Goal: Information Seeking & Learning: Check status

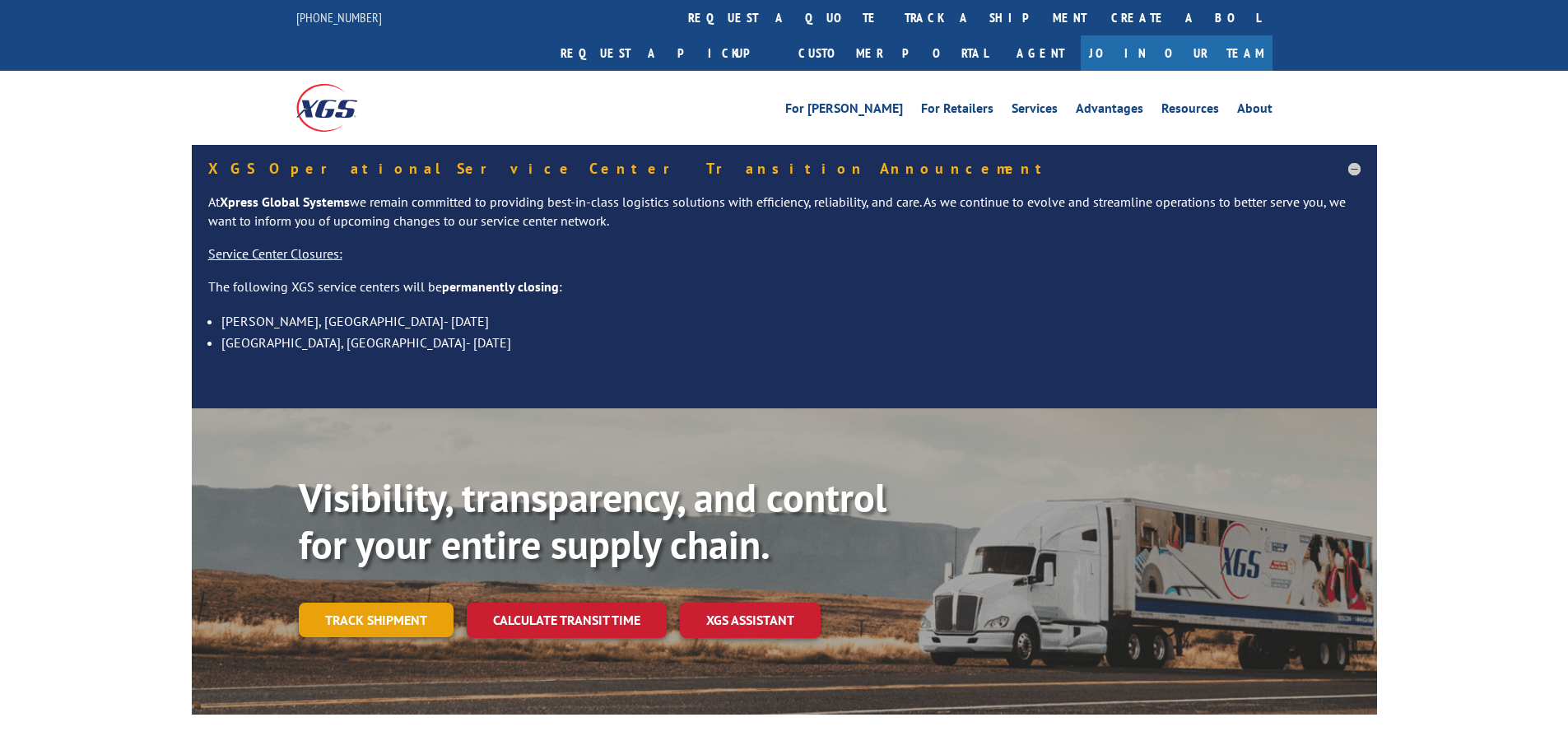
click at [394, 603] on link "Track shipment" at bounding box center [376, 620] width 155 height 35
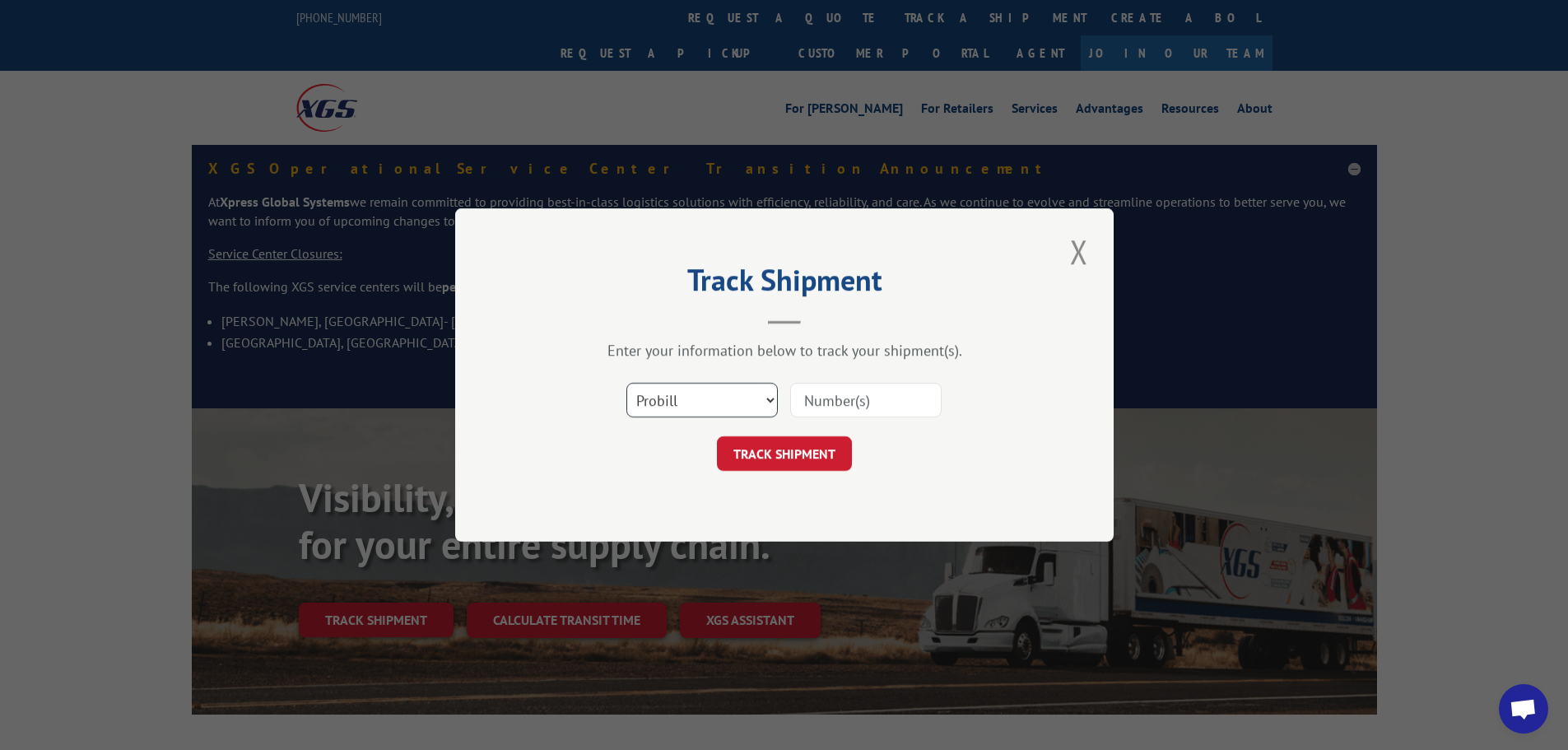
drag, startPoint x: 725, startPoint y: 398, endPoint x: 722, endPoint y: 415, distance: 17.3
click at [725, 401] on select "Select category... Probill BOL PO" at bounding box center [702, 400] width 152 height 35
select select "bol"
click at [626, 383] on select "Select category... Probill BOL PO" at bounding box center [702, 400] width 152 height 35
click at [847, 407] on input at bounding box center [866, 400] width 152 height 35
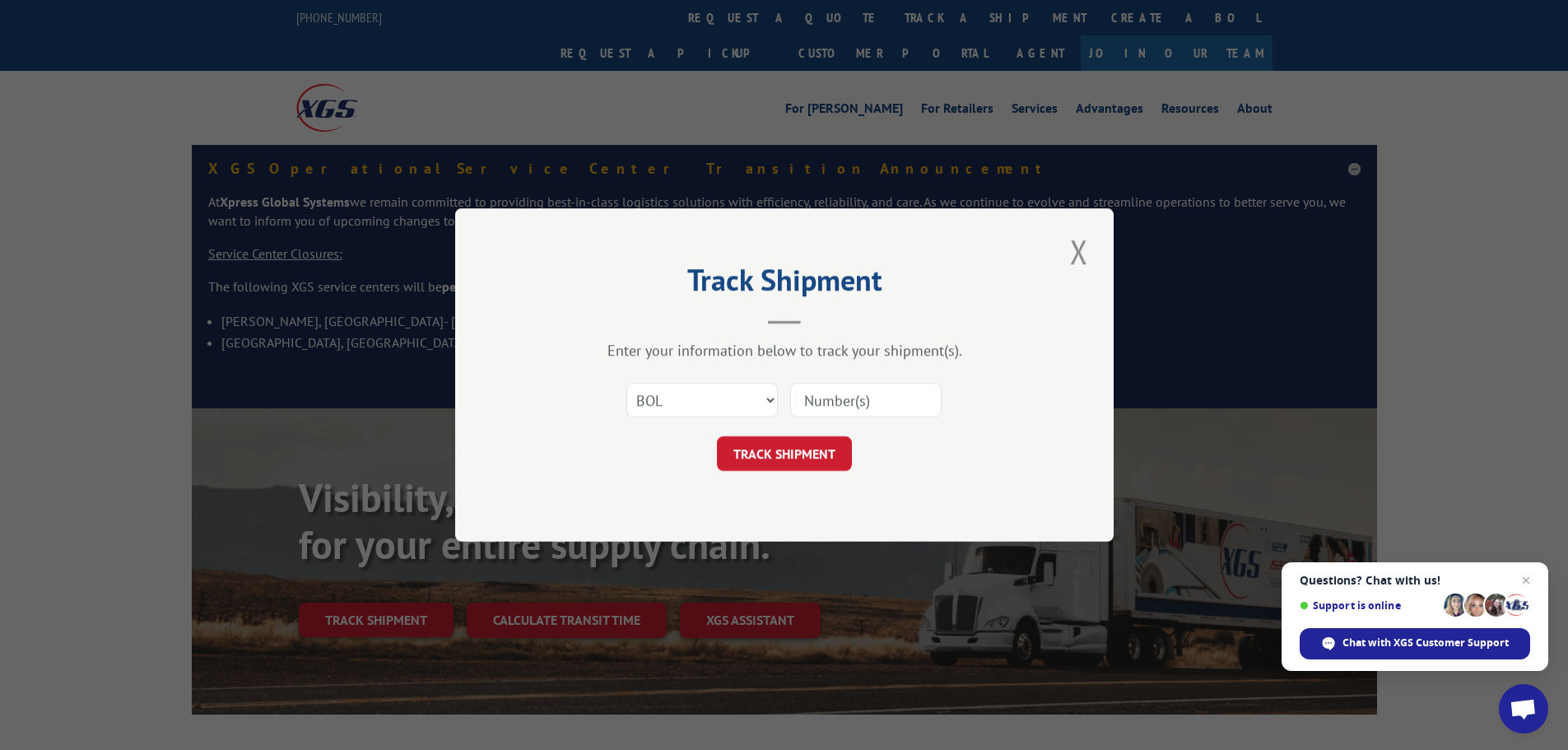
paste input "2823102"
type input "2823102"
drag, startPoint x: 840, startPoint y: 465, endPoint x: 826, endPoint y: 451, distance: 19.8
click at [826, 452] on button "TRACK SHIPMENT" at bounding box center [784, 453] width 135 height 35
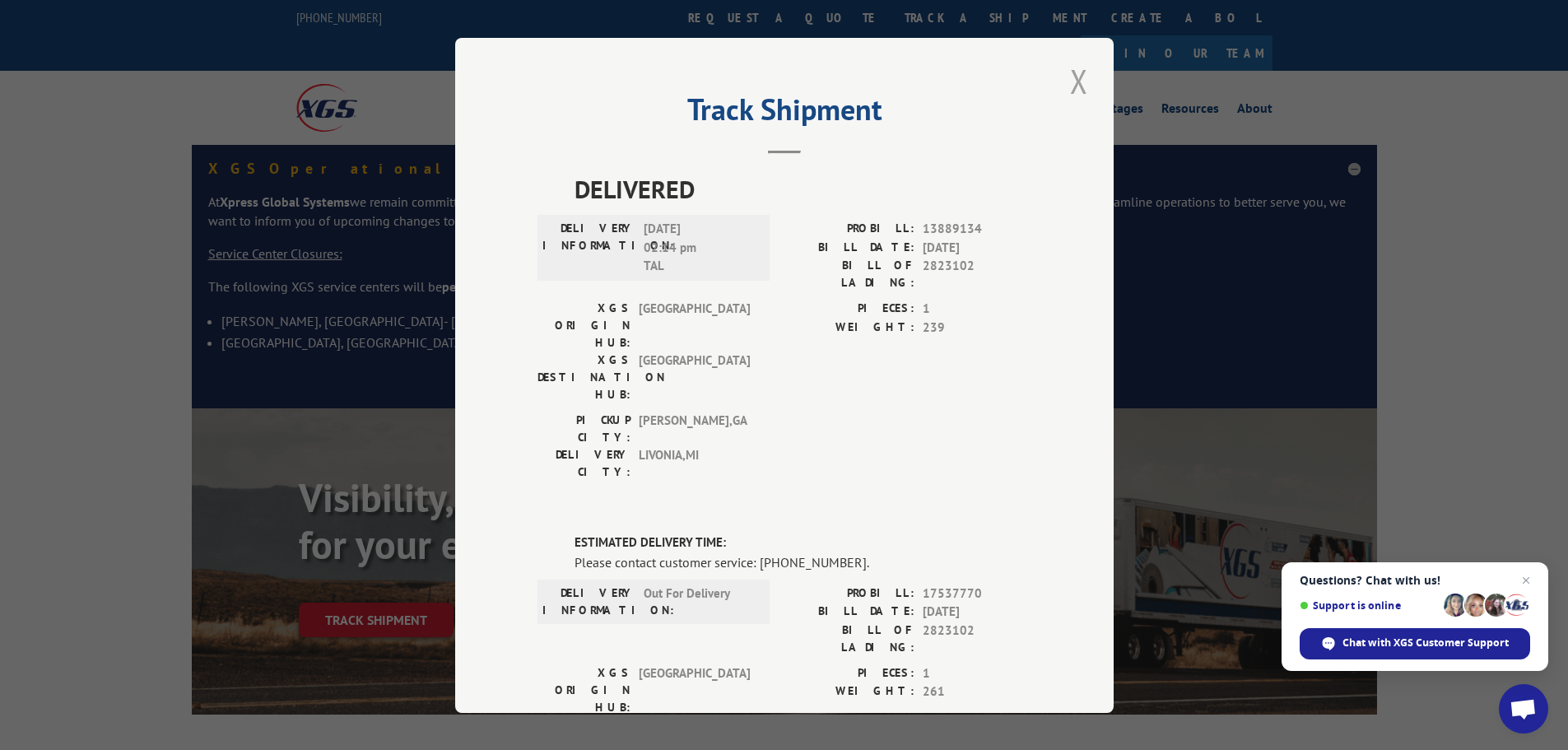
click at [1080, 72] on button "Close modal" at bounding box center [1079, 81] width 28 height 45
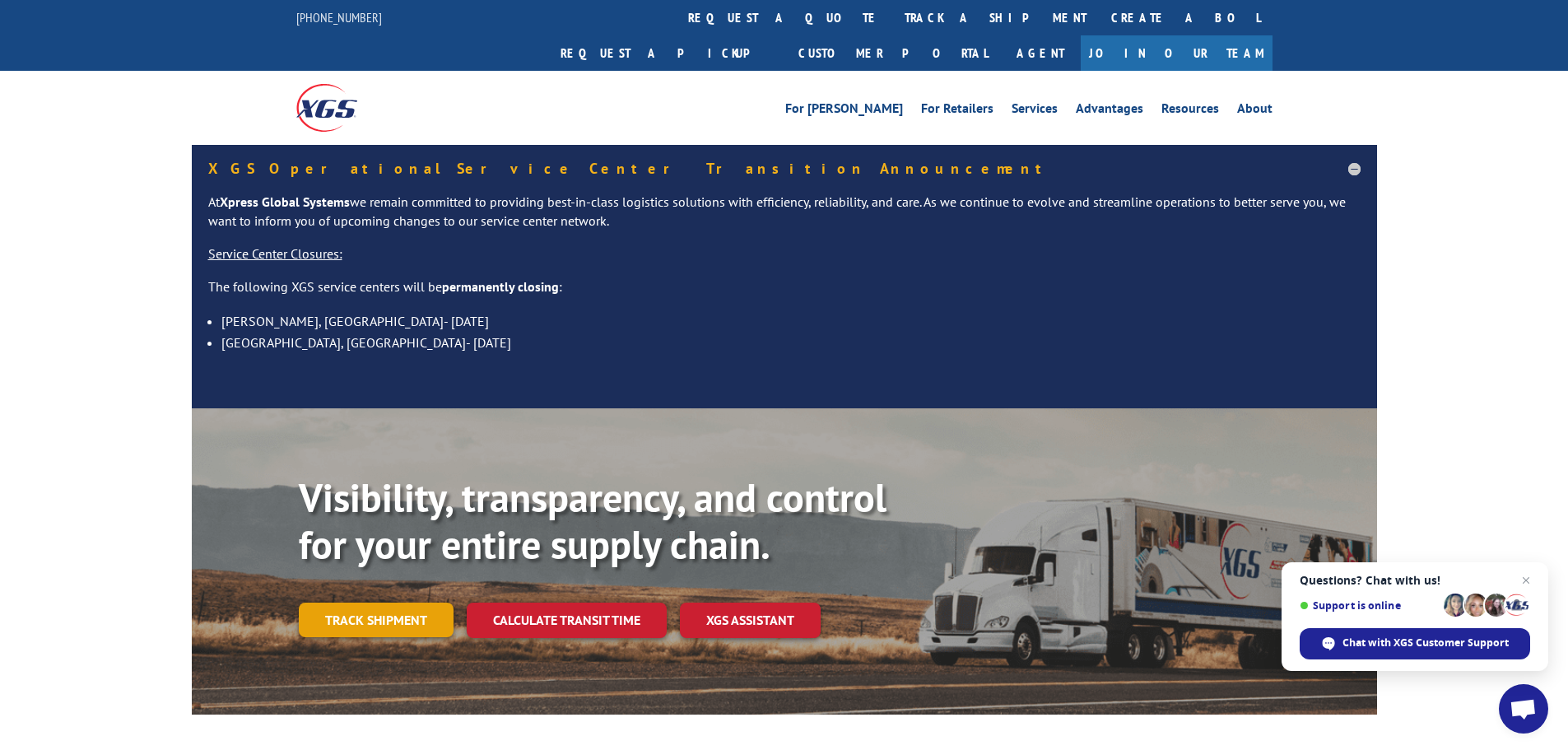
click at [432, 603] on link "Track shipment" at bounding box center [376, 620] width 155 height 35
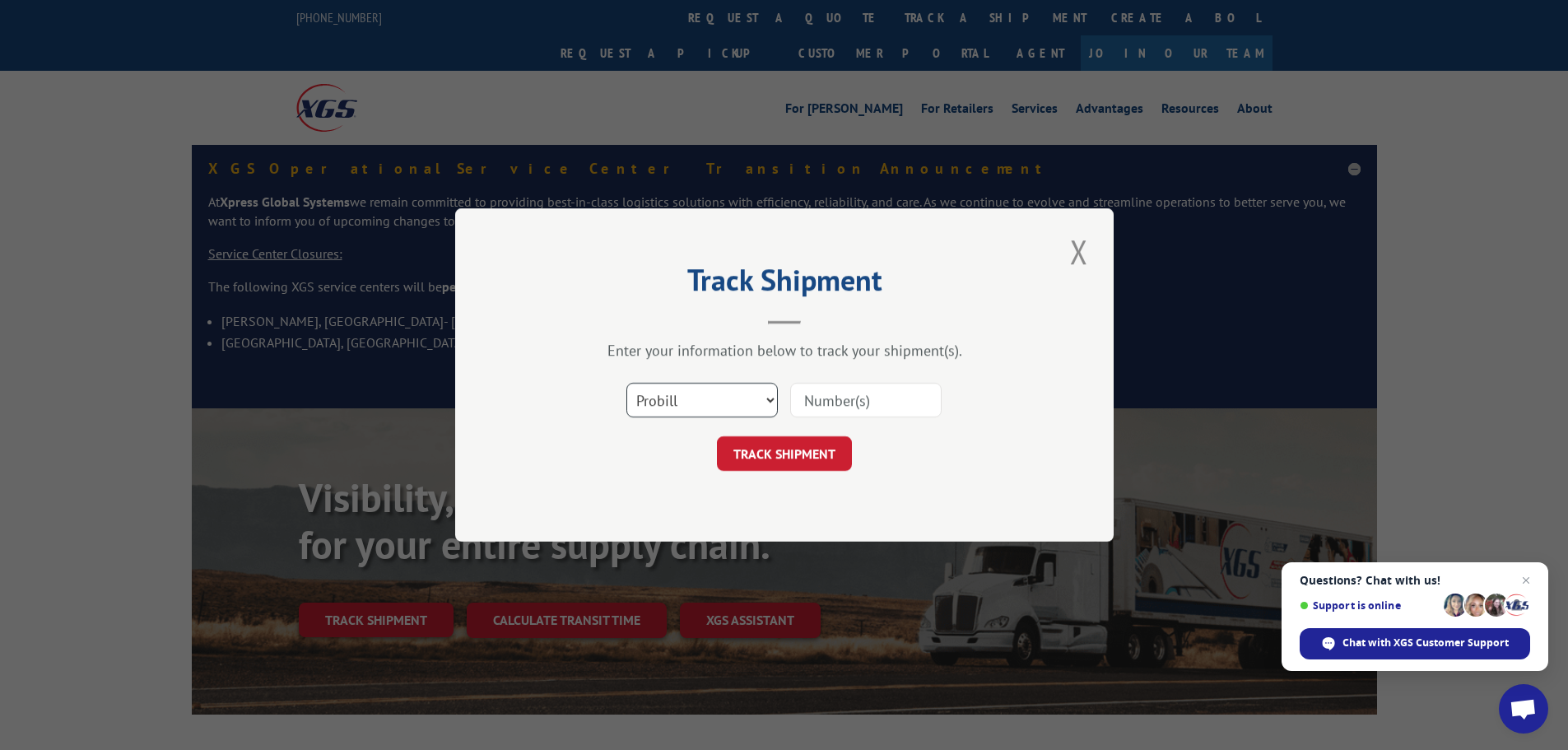
drag, startPoint x: 746, startPoint y: 394, endPoint x: 732, endPoint y: 416, distance: 26.1
click at [744, 396] on select "Select category... Probill BOL PO" at bounding box center [702, 400] width 152 height 35
select select "po"
click at [626, 383] on select "Select category... Probill BOL PO" at bounding box center [702, 400] width 152 height 35
click at [821, 395] on input at bounding box center [866, 400] width 152 height 35
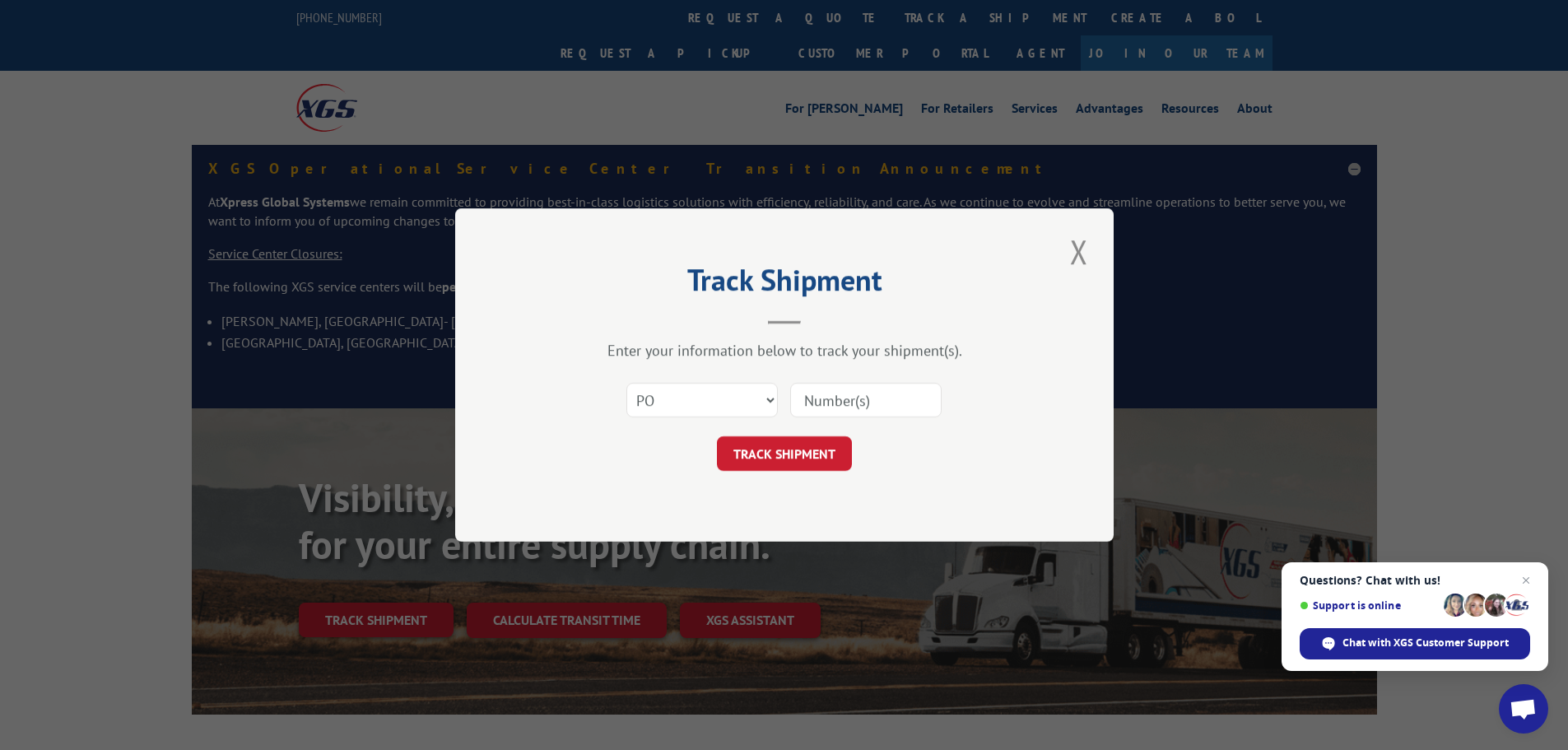
paste input "293722255"
type input "293722255"
click button "TRACK SHIPMENT" at bounding box center [784, 453] width 135 height 35
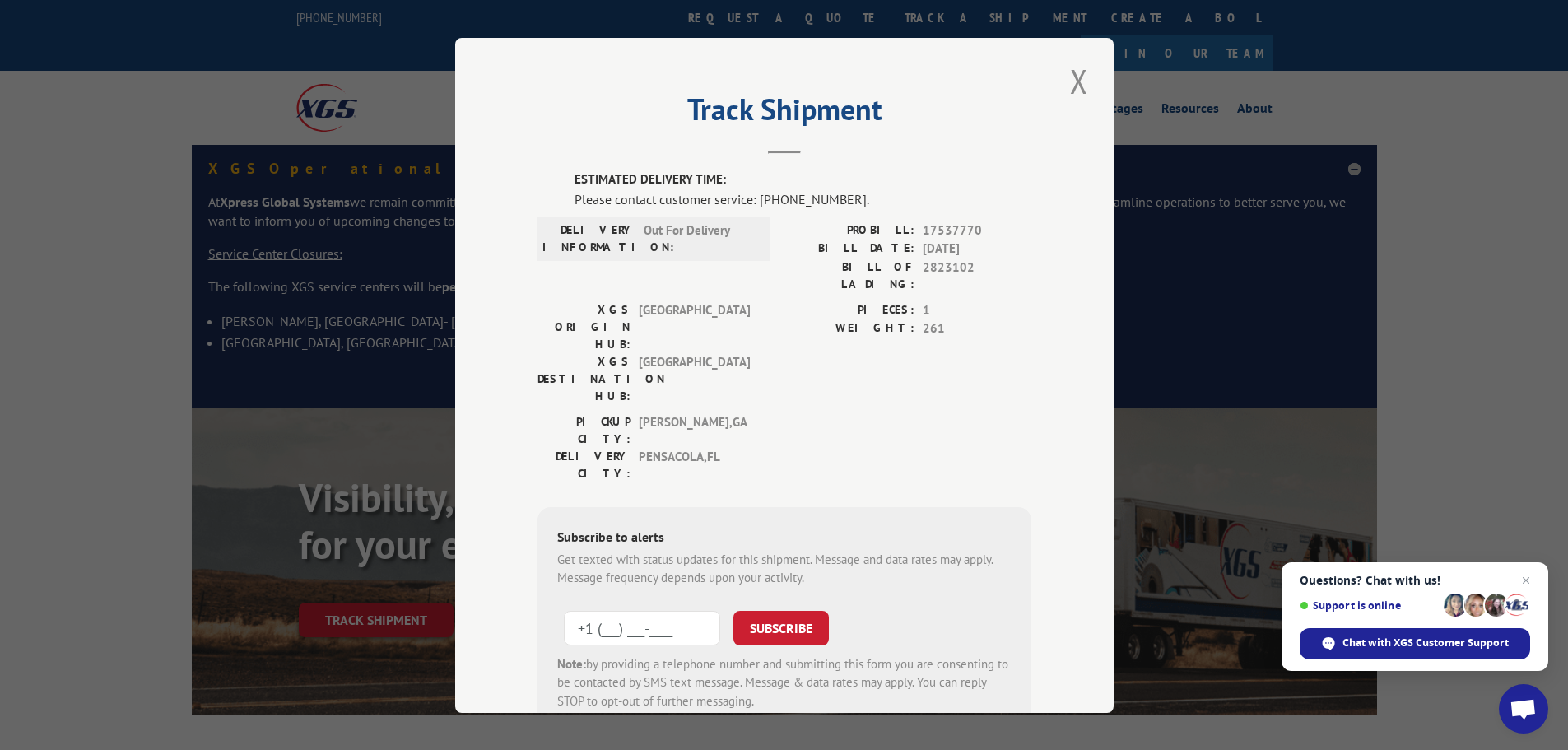
click at [637, 609] on input "+1 (___) ___-____" at bounding box center [642, 626] width 157 height 35
type input "[PHONE_NUMBER]"
click at [766, 609] on button "SUBSCRIBE" at bounding box center [780, 626] width 95 height 35
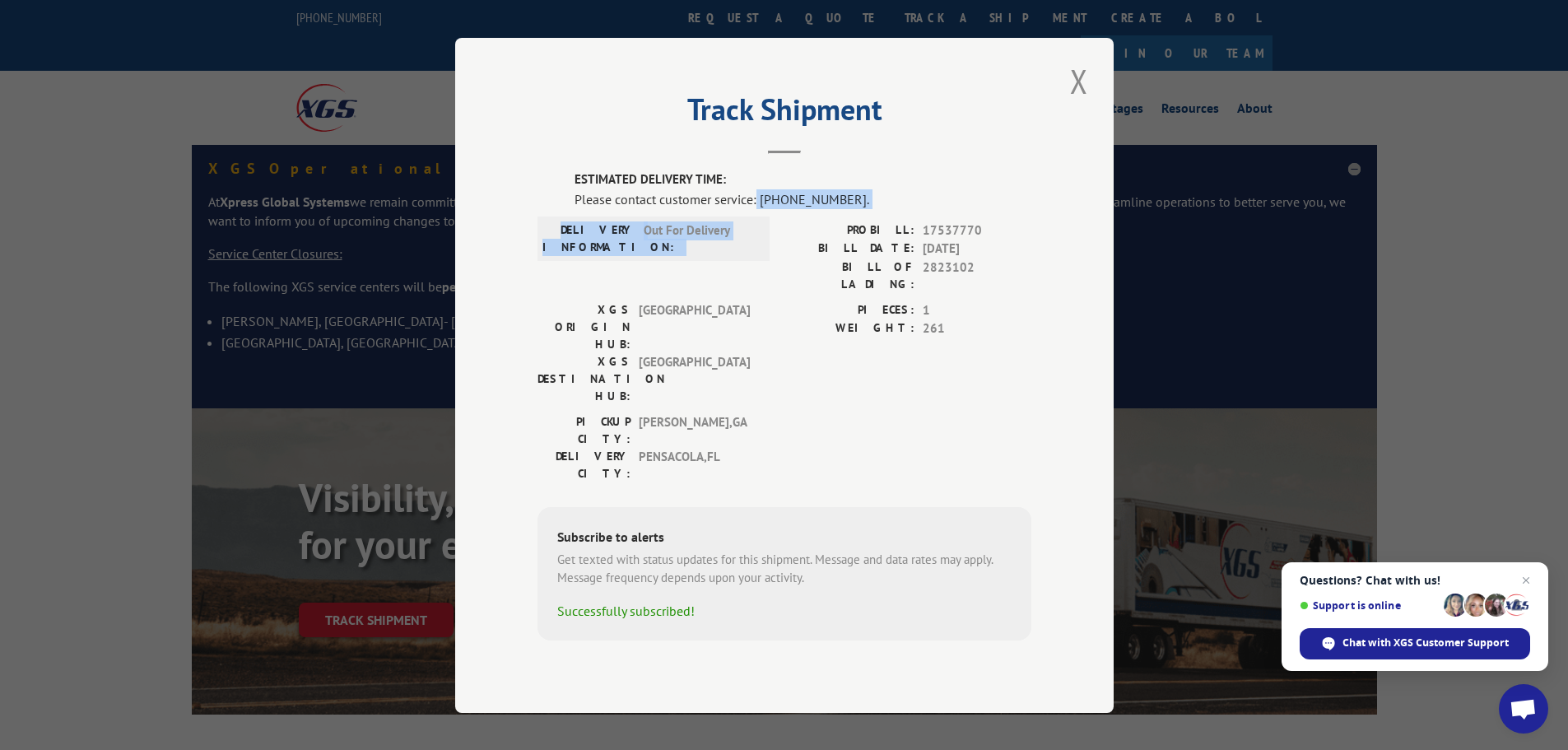
drag, startPoint x: 759, startPoint y: 226, endPoint x: 836, endPoint y: 238, distance: 77.9
click at [836, 238] on div "ESTIMATED DELIVERY TIME: Please contact customer service: [PHONE_NUMBER]. DELIV…" at bounding box center [784, 406] width 493 height 470
click at [837, 237] on div "ESTIMATED DELIVERY TIME: Please contact customer service: [PHONE_NUMBER]. DELIV…" at bounding box center [784, 406] width 493 height 470
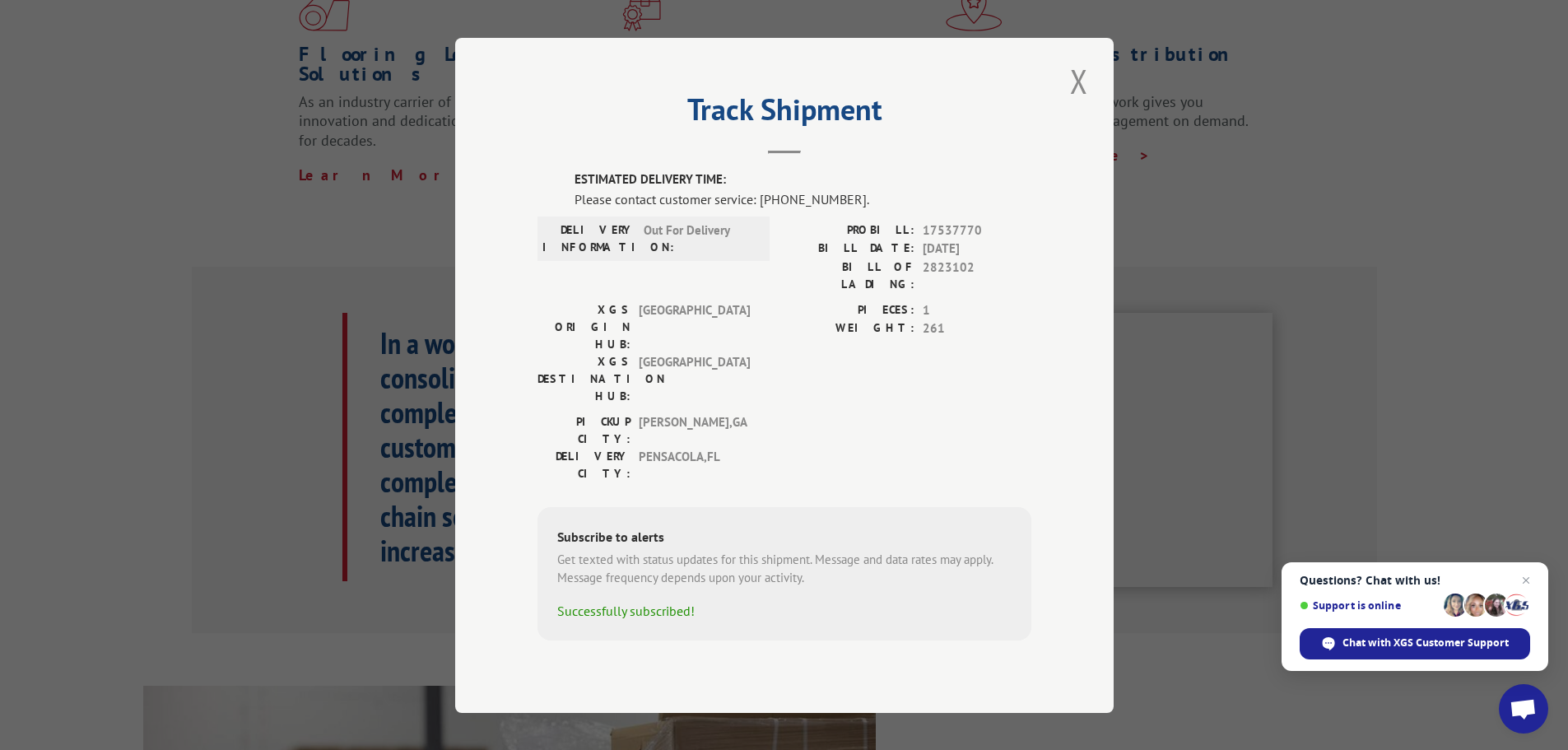
scroll to position [741, 0]
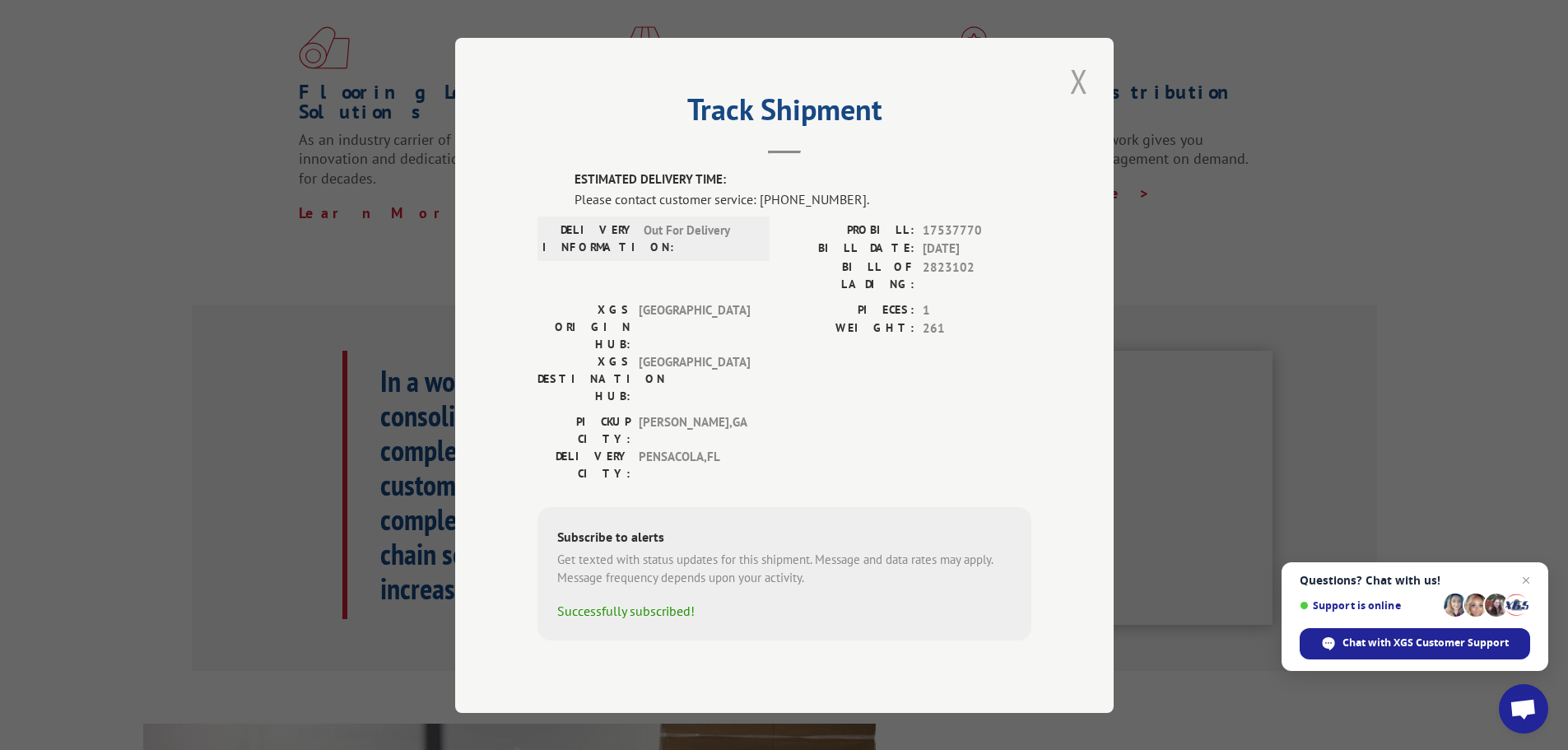
drag, startPoint x: 1088, startPoint y: 111, endPoint x: 1079, endPoint y: 120, distance: 12.7
click at [1088, 104] on button "Close modal" at bounding box center [1079, 81] width 28 height 45
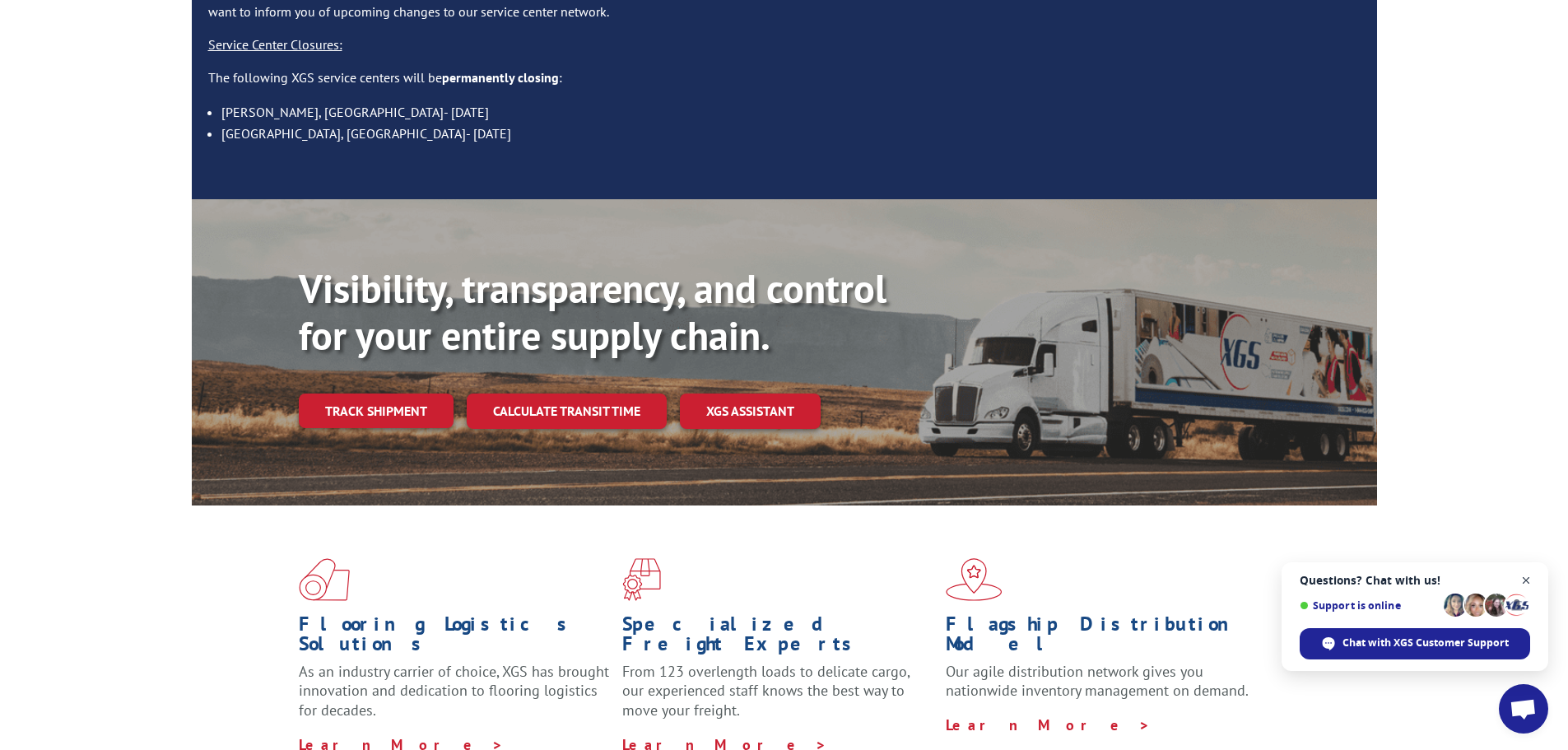
click at [1530, 576] on span "Open chat" at bounding box center [1526, 581] width 21 height 21
